Goal: Communication & Community: Ask a question

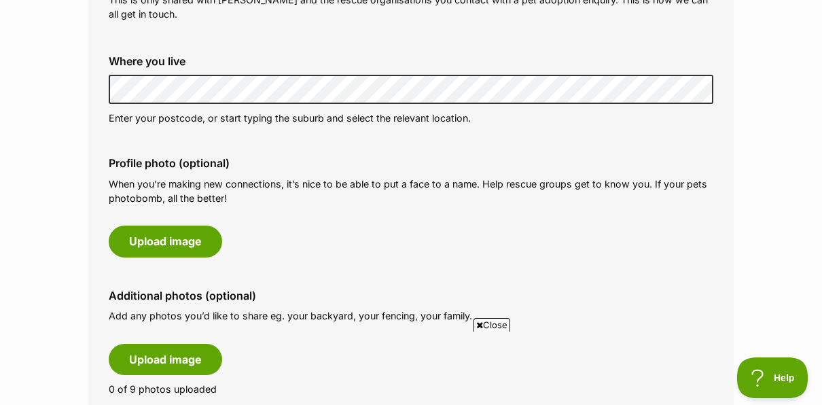
scroll to position [538, 0]
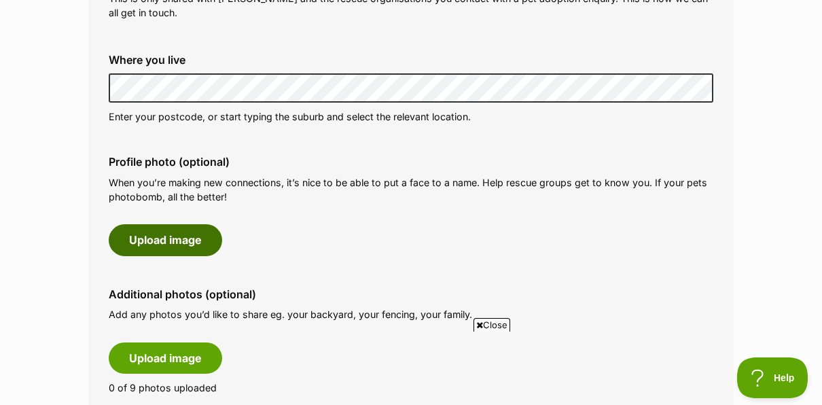
click at [198, 241] on button "Upload image" at bounding box center [166, 239] width 114 height 31
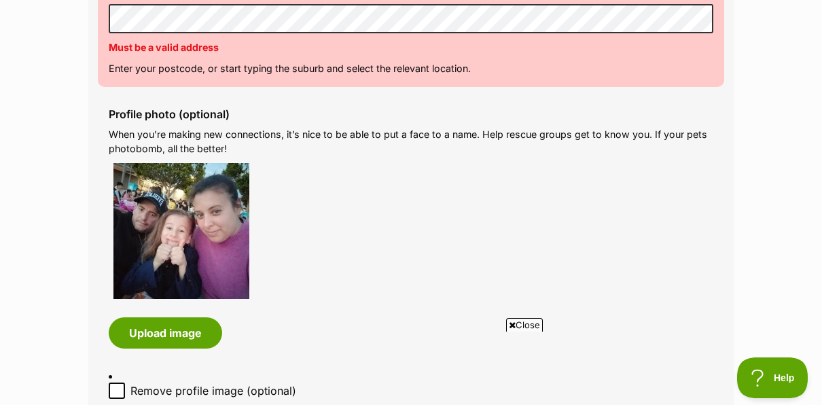
scroll to position [609, 0]
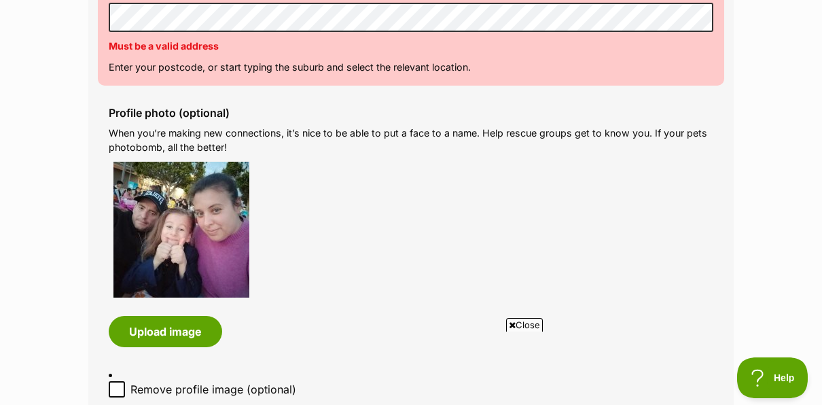
click at [463, 239] on div at bounding box center [411, 230] width 605 height 136
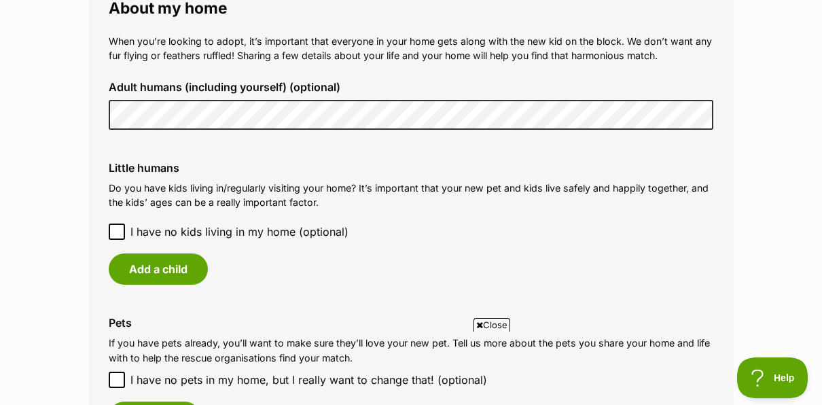
scroll to position [0, 0]
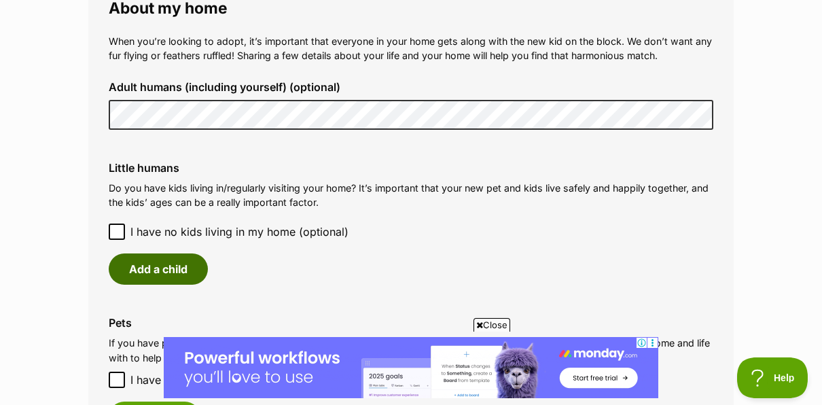
click at [189, 273] on button "Add a child" at bounding box center [158, 269] width 99 height 31
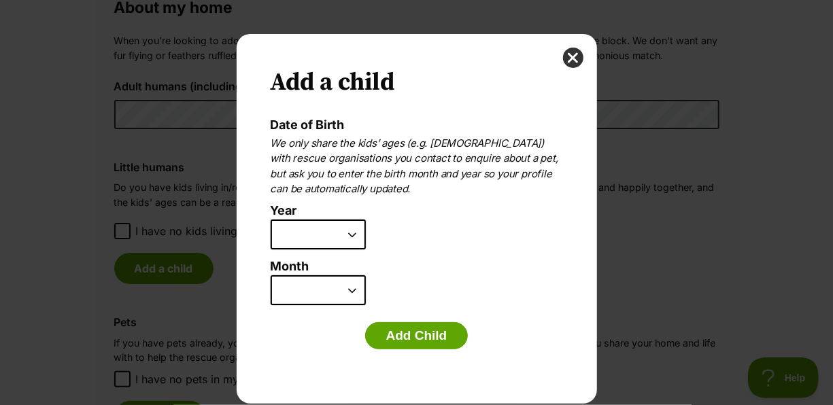
click at [353, 236] on select "2025 2024 2023 2022 2021 2020 2019 2018 2017 2016 2015 2014 2013 2012 2011 2010…" at bounding box center [317, 235] width 95 height 30
select select "2017"
click at [270, 220] on select "2025 2024 2023 2022 2021 2020 2019 2018 2017 2016 2015 2014 2013 2012 2011 2010…" at bounding box center [317, 235] width 95 height 30
click at [338, 284] on select "January February March April May June July August September October November De…" at bounding box center [317, 290] width 95 height 30
select select "1"
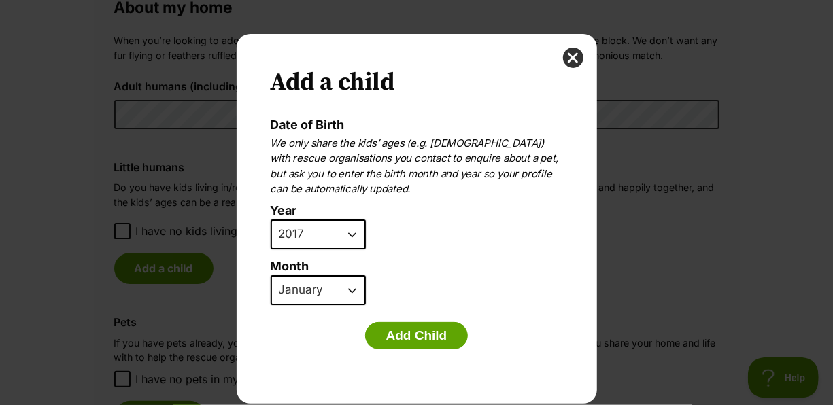
click at [270, 275] on select "January February March April May June July August September October November De…" at bounding box center [317, 290] width 95 height 30
click at [427, 341] on button "Add Child" at bounding box center [416, 335] width 103 height 27
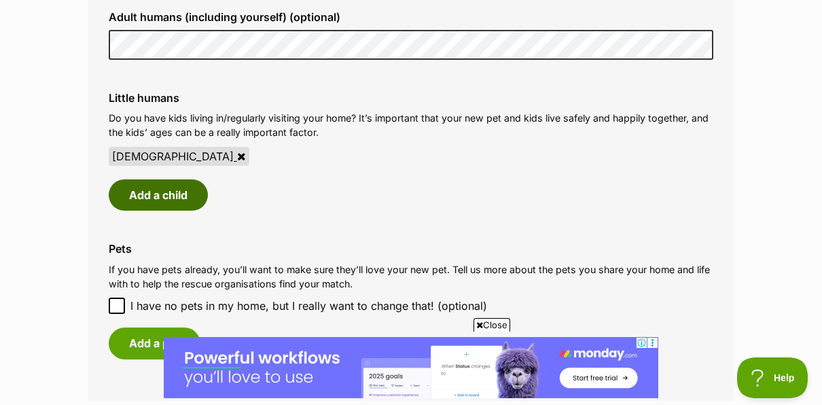
scroll to position [1298, 0]
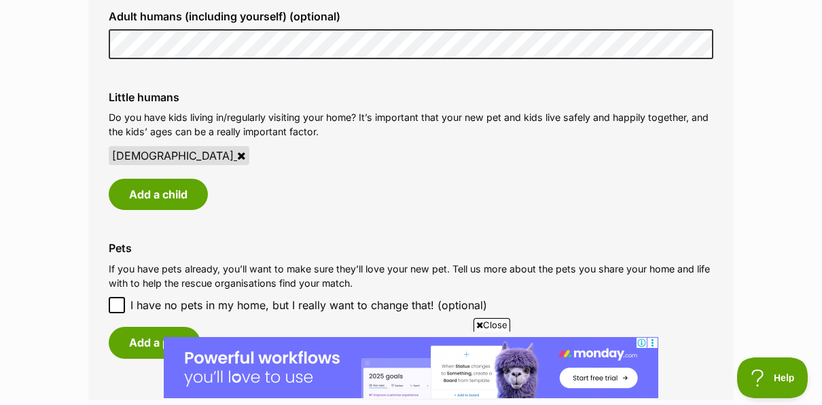
click at [142, 160] on div "8 year old" at bounding box center [179, 155] width 141 height 19
click at [237, 151] on icon at bounding box center [241, 155] width 9 height 11
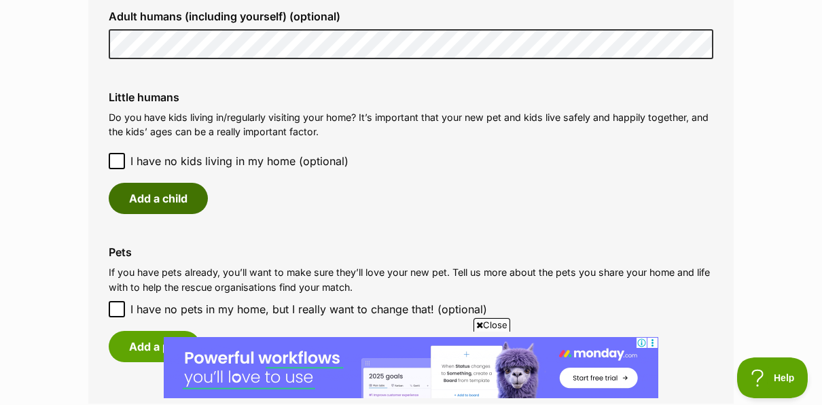
click at [162, 198] on button "Add a child" at bounding box center [158, 198] width 99 height 31
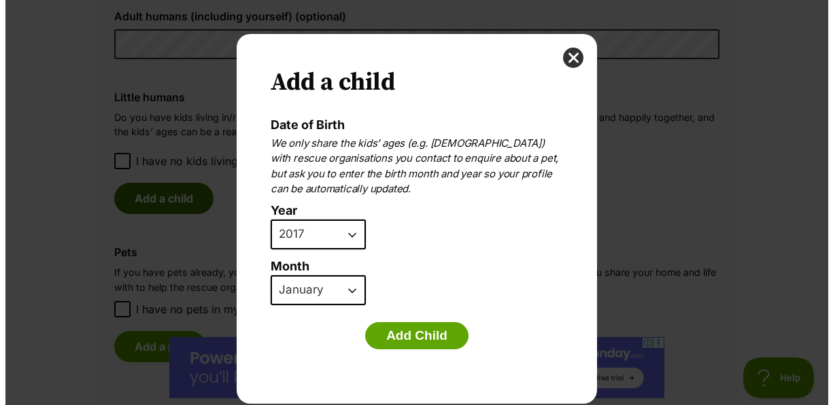
scroll to position [0, 0]
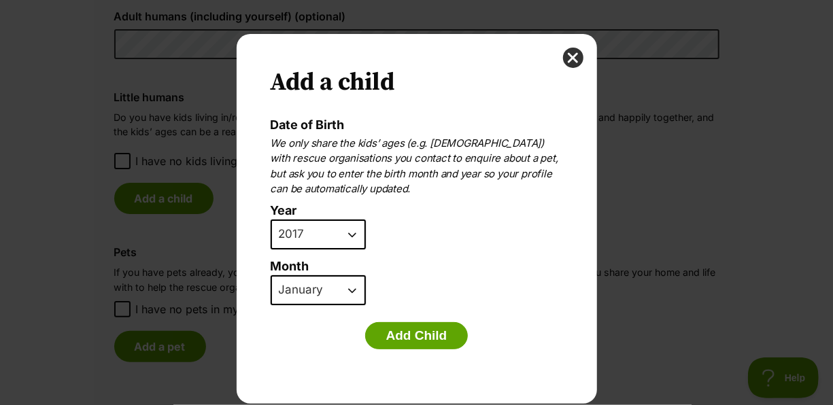
click at [345, 240] on select "2025 2024 2023 2022 2021 2020 2019 2018 2017 2016 2015 2014 2013 2012 2011 2010…" at bounding box center [317, 235] width 95 height 30
select select "2018"
click at [270, 220] on select "2025 2024 2023 2022 2021 2020 2019 2018 2017 2016 2015 2014 2013 2012 2011 2010…" at bounding box center [317, 235] width 95 height 30
click at [413, 340] on button "Add Child" at bounding box center [416, 335] width 103 height 27
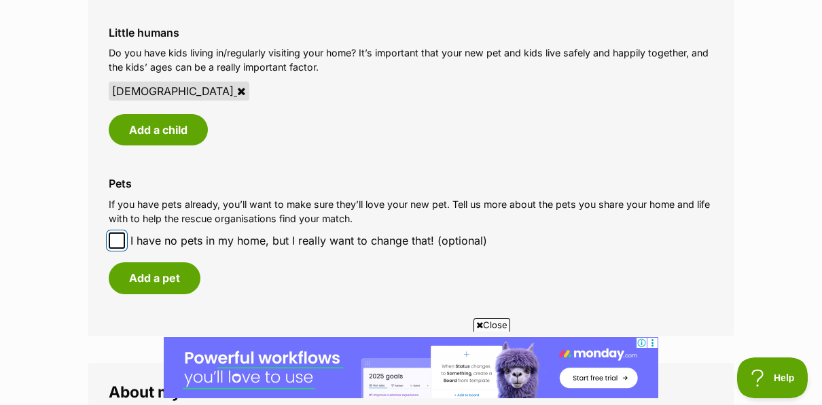
click at [124, 243] on input "I have no pets in my home, but I really want to change that! (optional)" at bounding box center [117, 240] width 16 height 16
checkbox input "true"
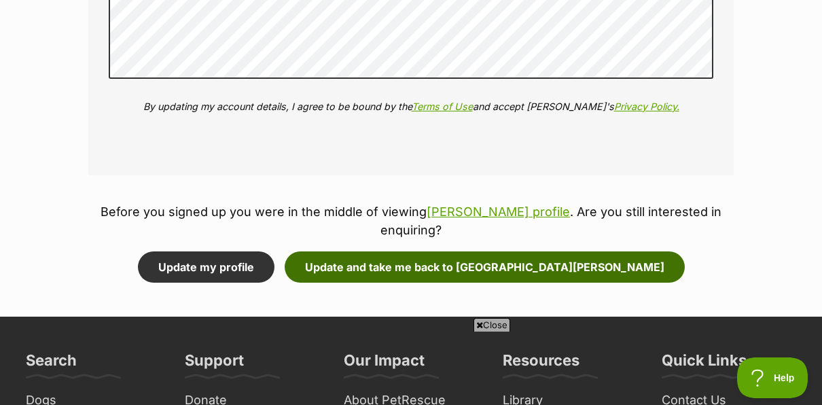
click at [559, 270] on button "Update and take me back to Pico De Gallo" at bounding box center [485, 266] width 400 height 31
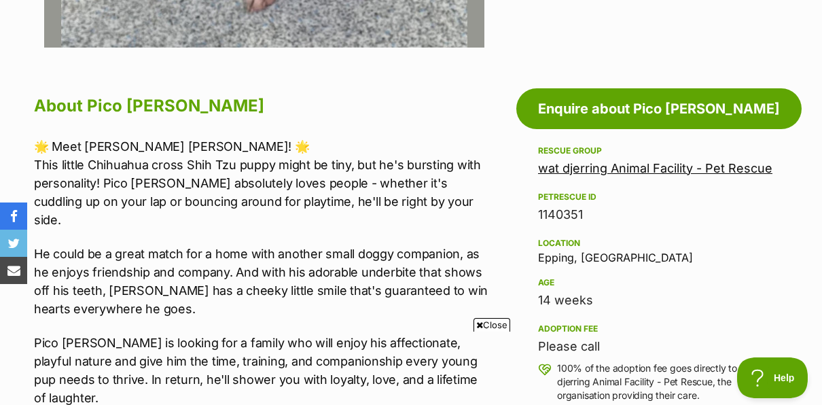
scroll to position [672, 0]
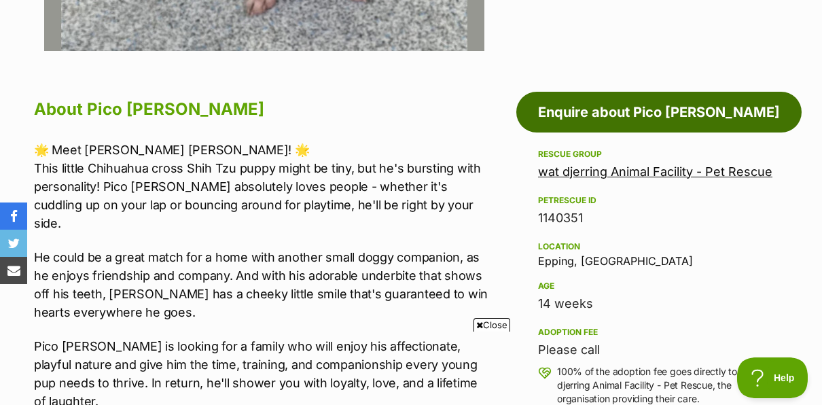
click at [703, 108] on link "Enquire about Pico De Gallo" at bounding box center [659, 112] width 285 height 41
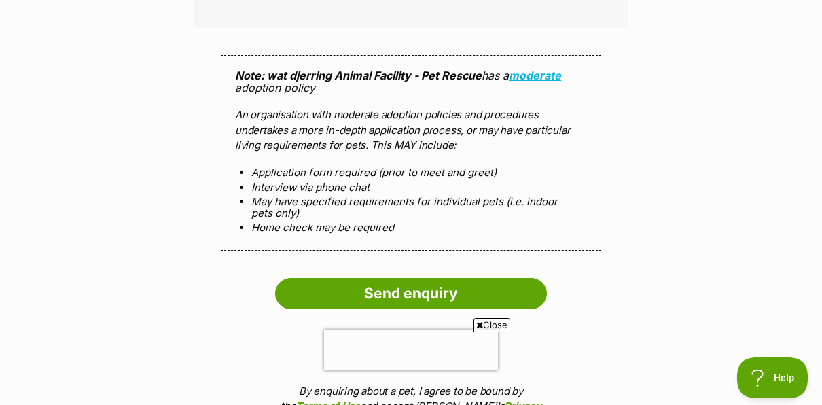
scroll to position [1267, 0]
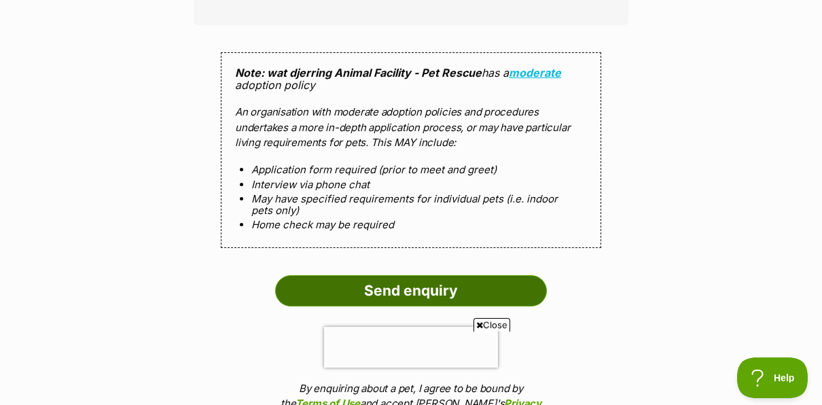
click at [485, 275] on input "Send enquiry" at bounding box center [411, 290] width 272 height 31
